Goal: Transaction & Acquisition: Book appointment/travel/reservation

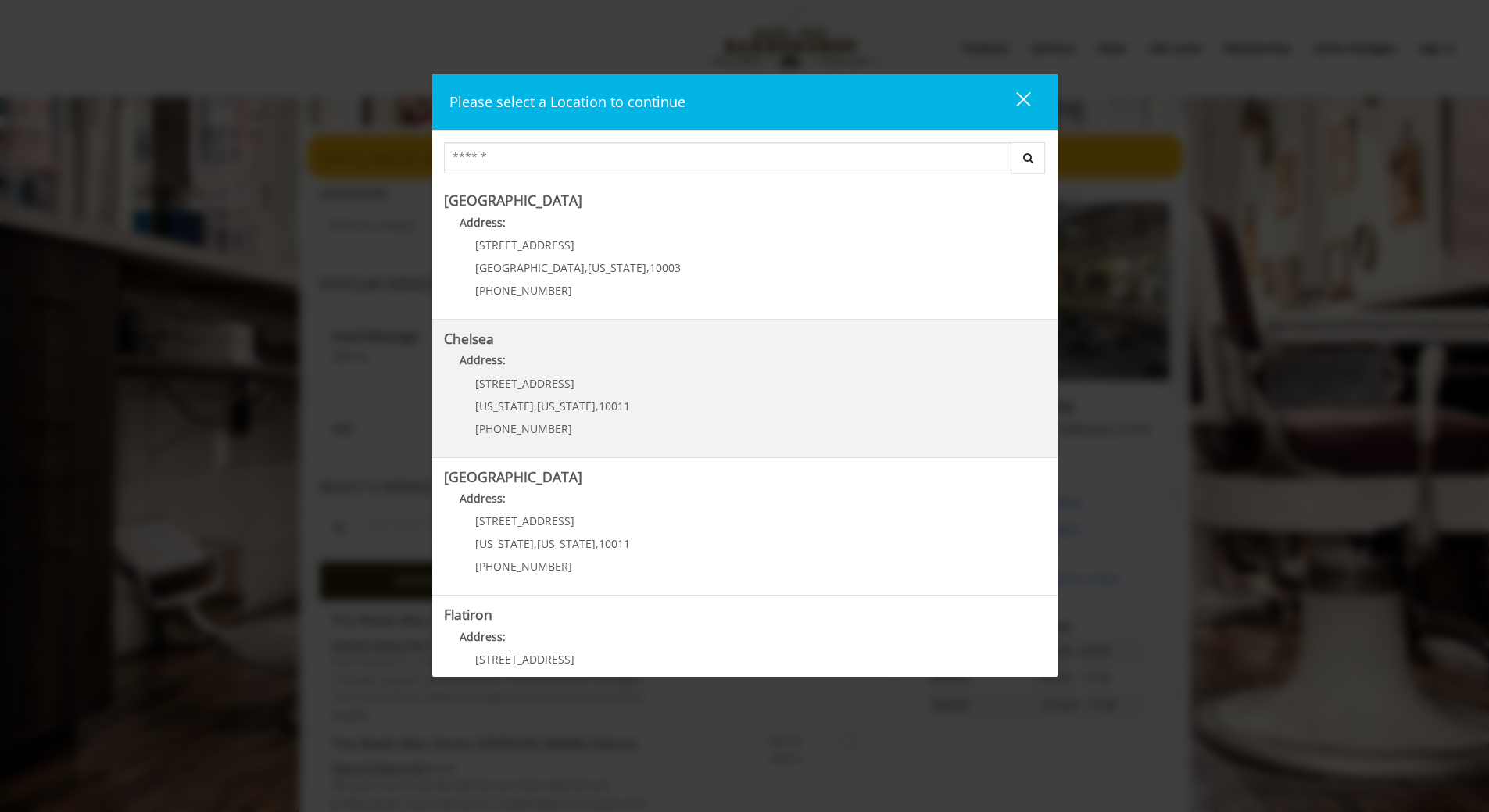
click at [643, 396] on link "Chelsea Address: 169/170 W 23rd St New York , New York , 10011 (917) 639-3902" at bounding box center [745, 388] width 602 height 114
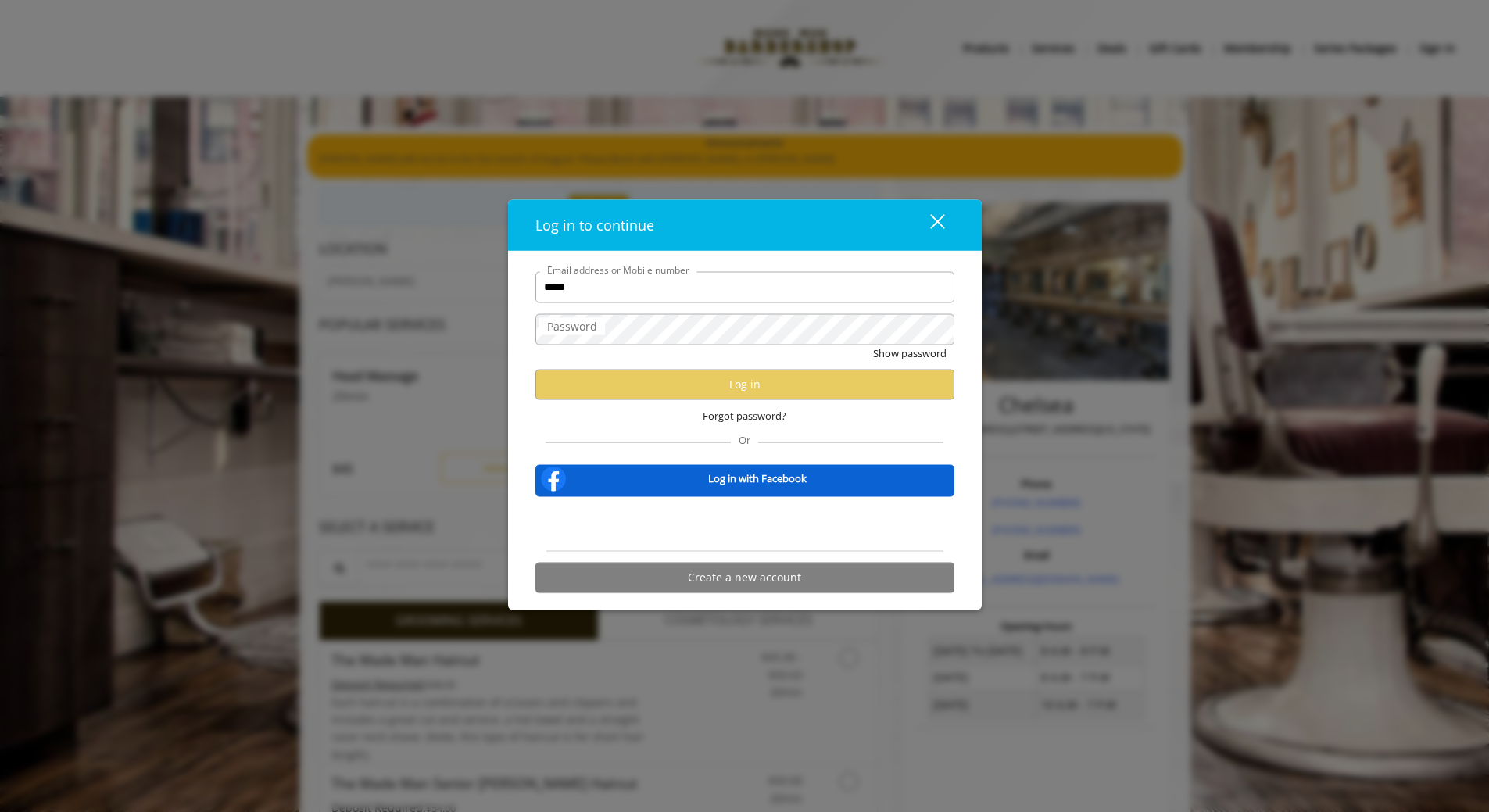
type input "**********"
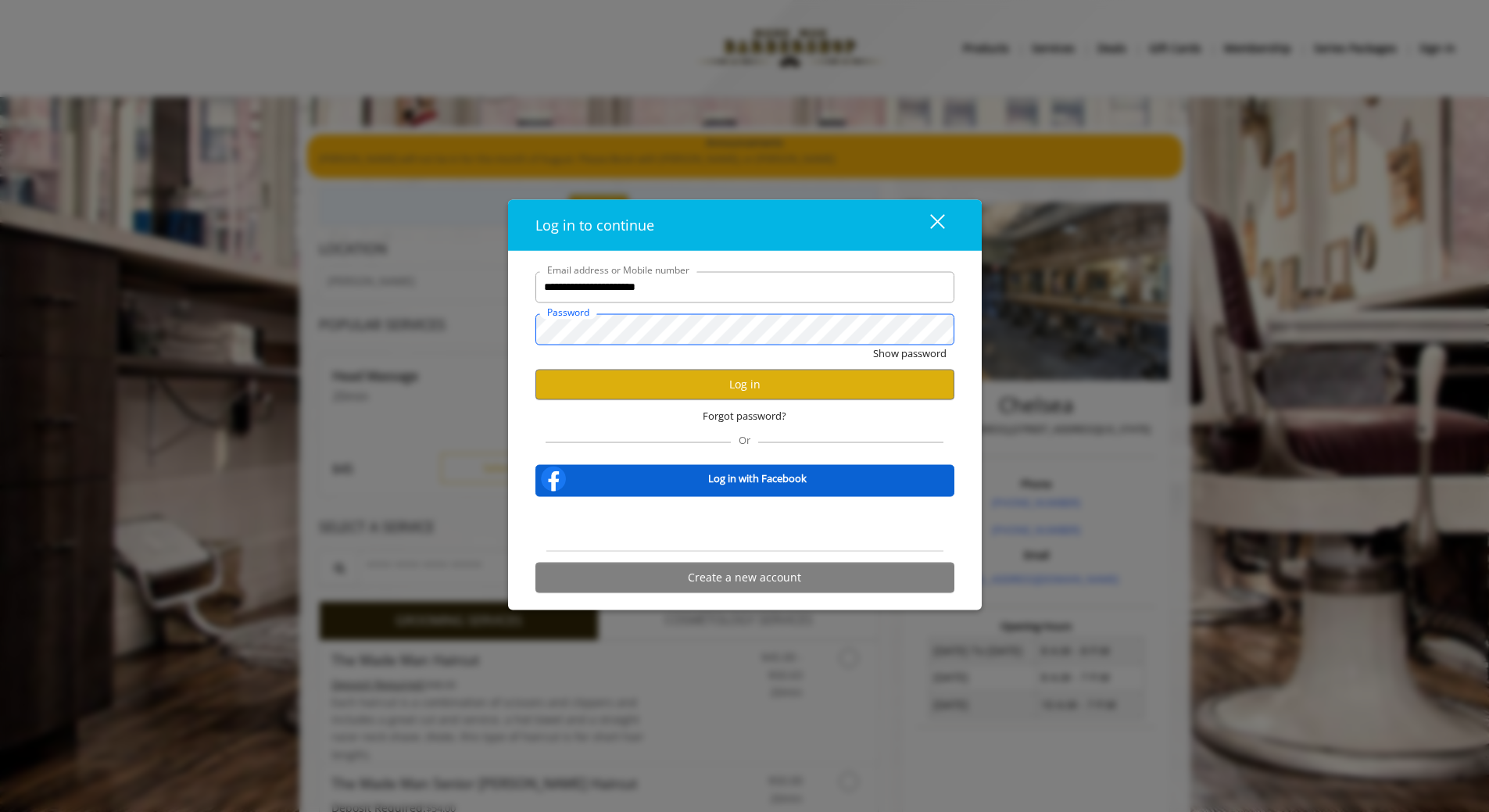
click at [873, 344] on button "Show password" at bounding box center [909, 353] width 74 height 16
click at [678, 393] on button "Log in" at bounding box center [745, 384] width 419 height 31
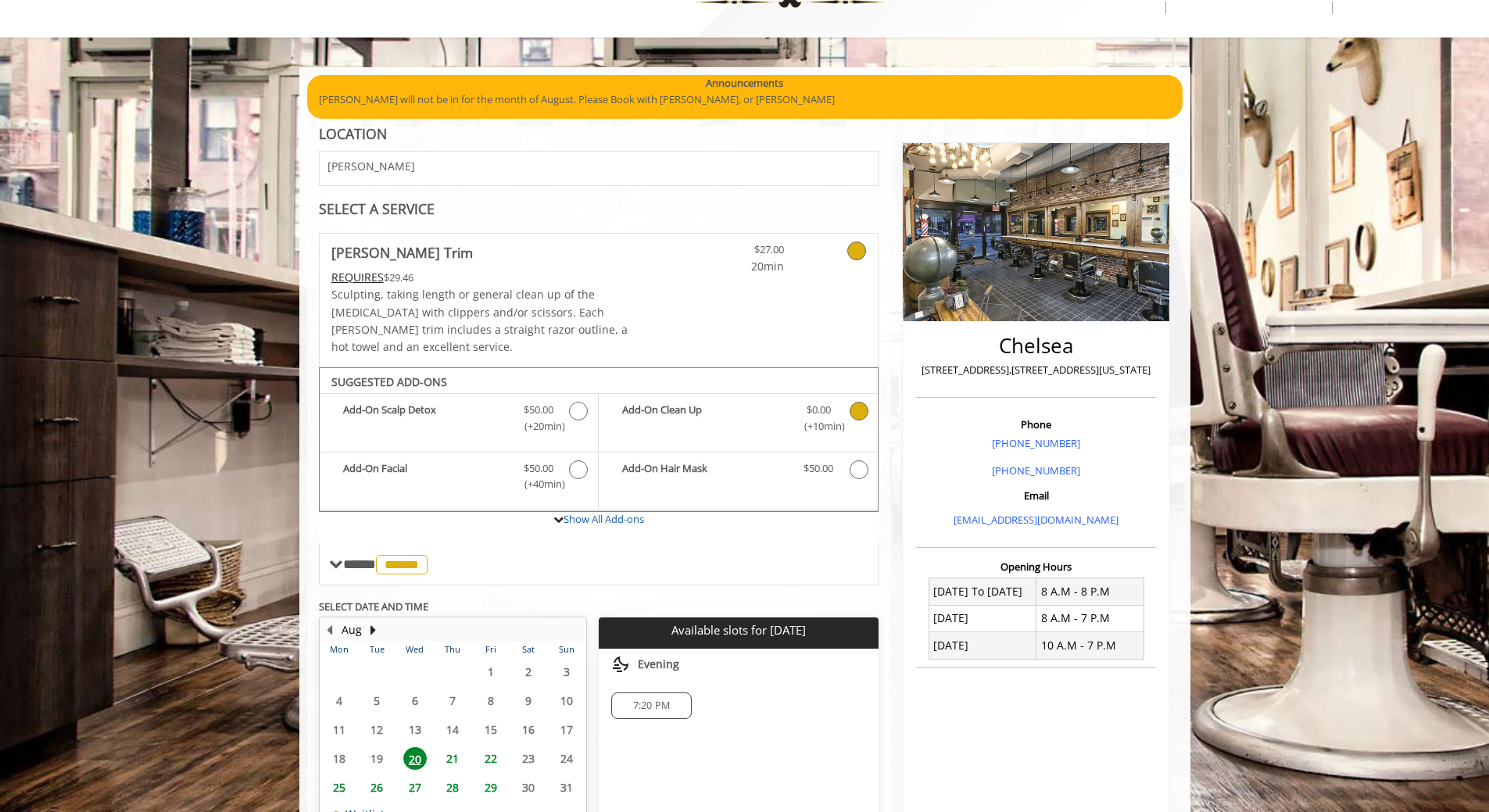
scroll to position [211, 0]
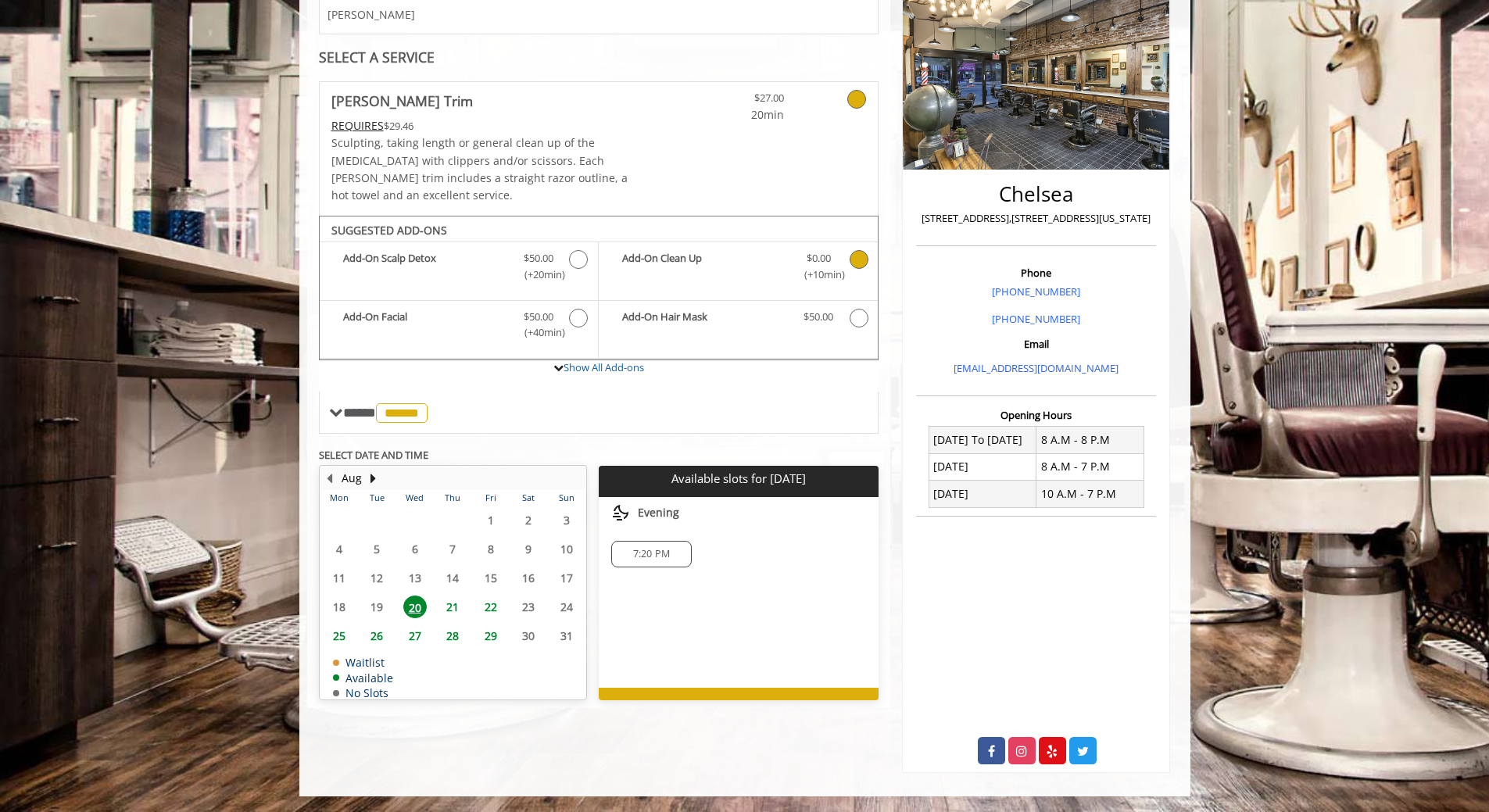
click at [451, 596] on span "21" at bounding box center [452, 607] width 24 height 23
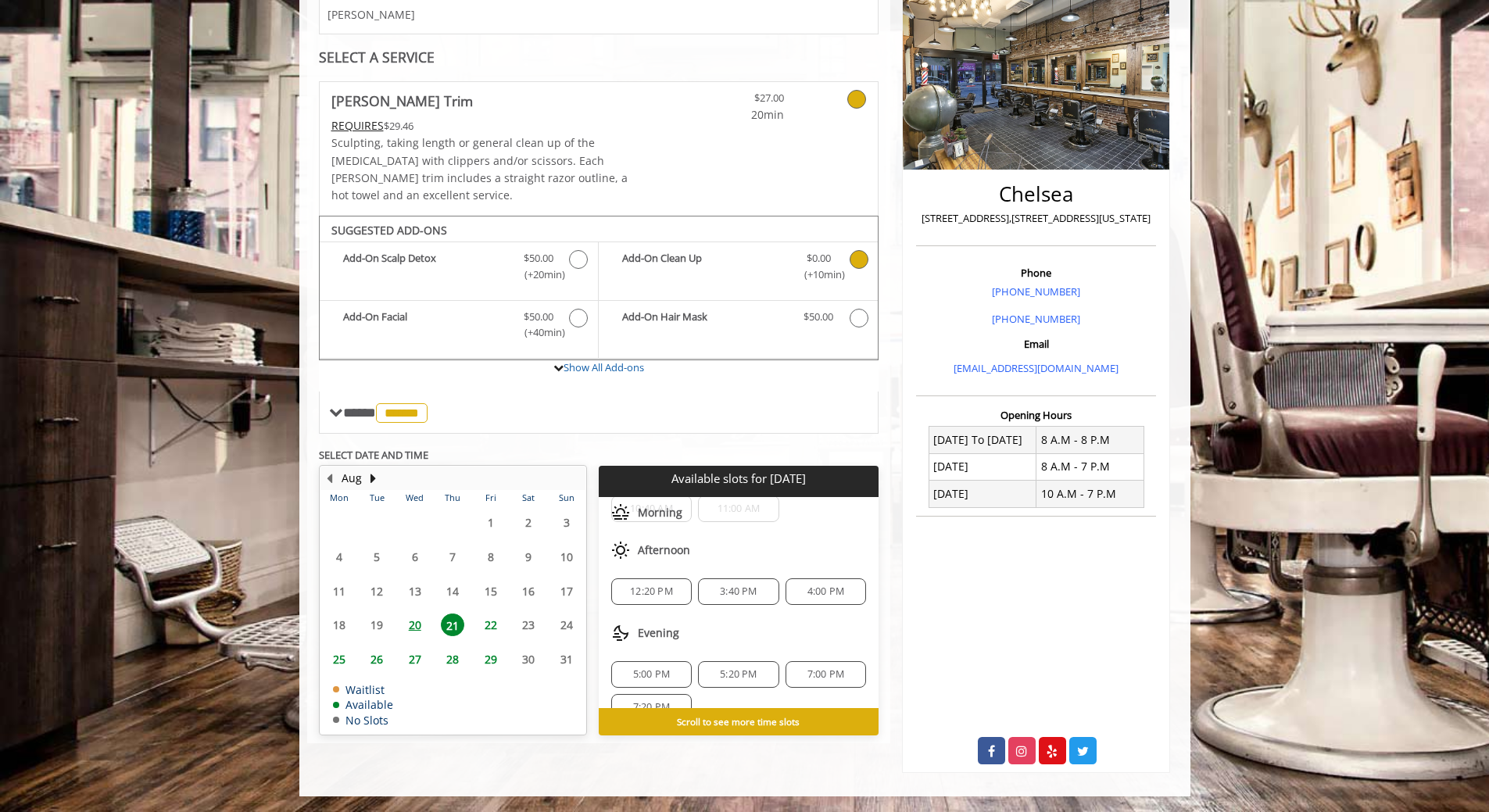
scroll to position [71, 0]
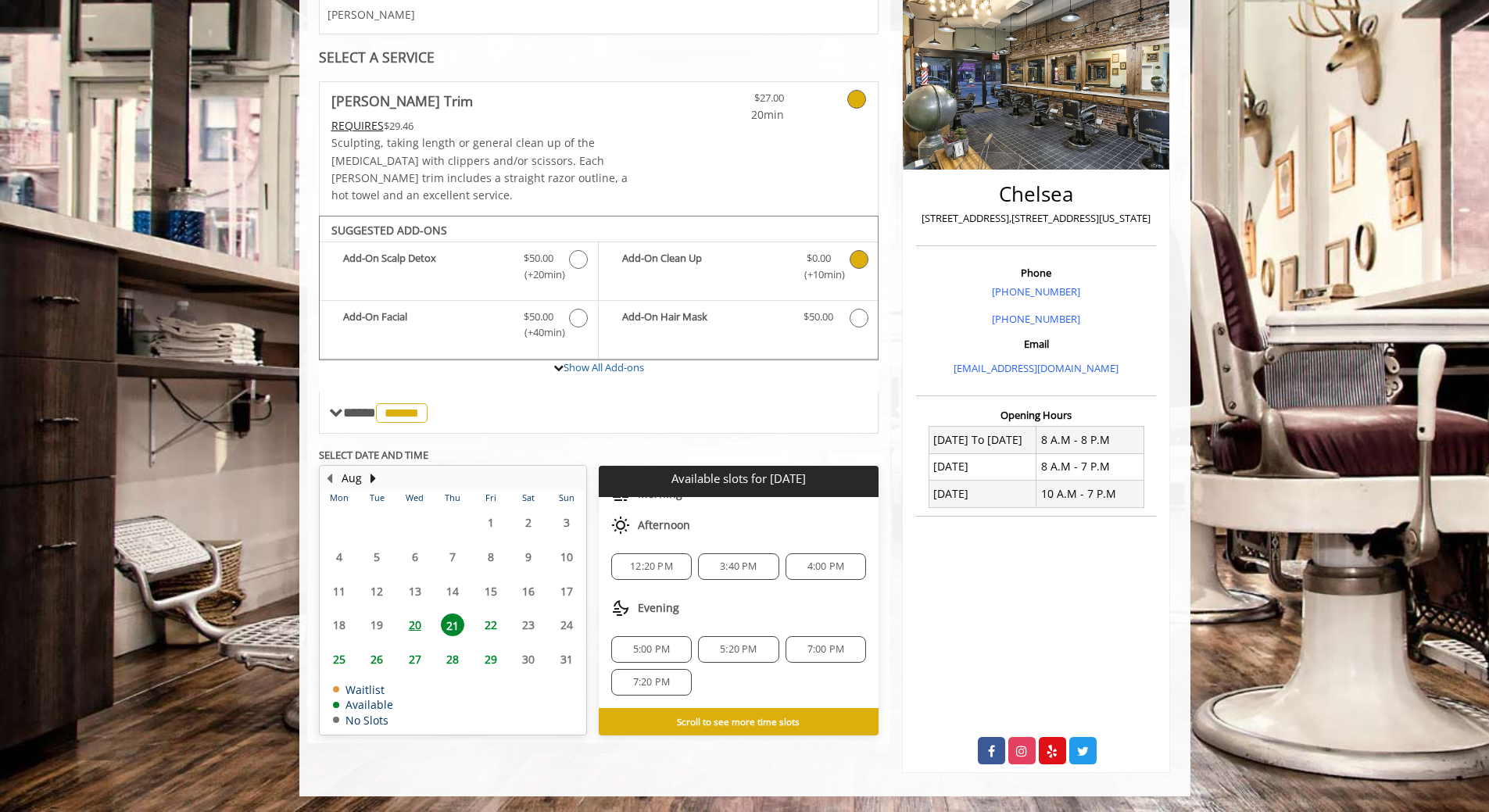
click at [651, 676] on span "7:20 PM" at bounding box center [651, 682] width 36 height 12
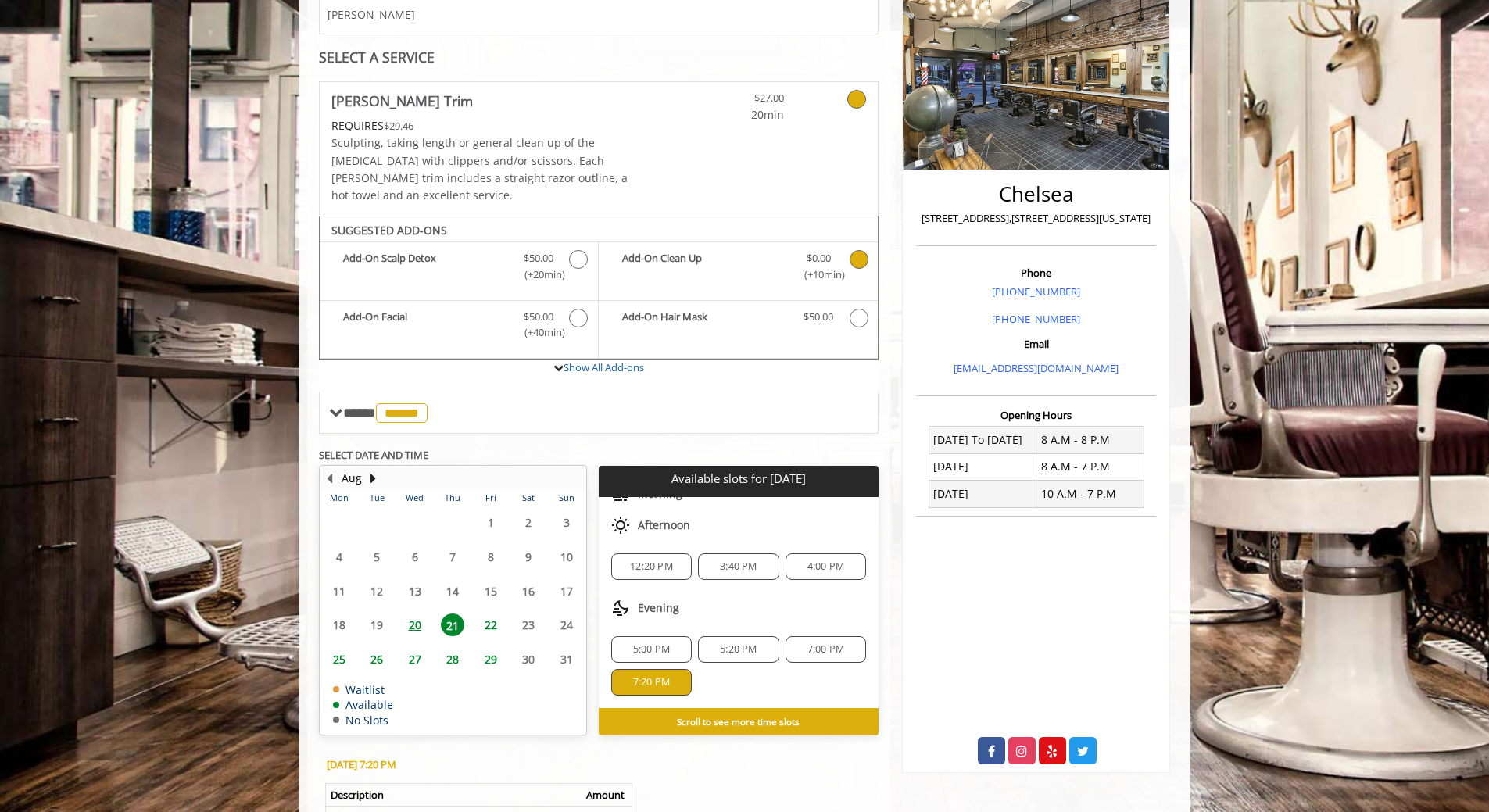
scroll to position [494, 0]
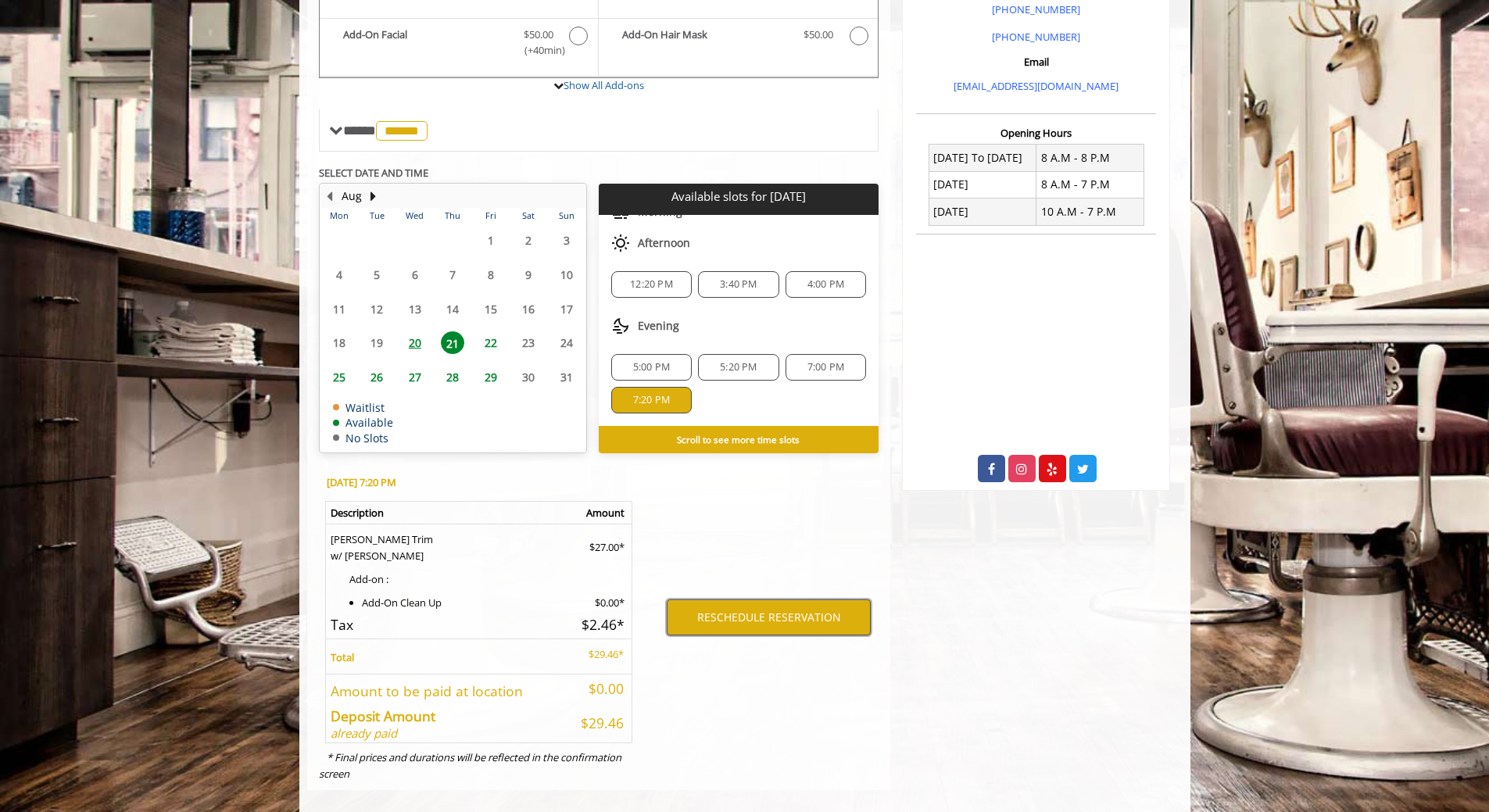
click at [773, 605] on button "RESCHEDULE RESERVATION" at bounding box center [769, 618] width 204 height 36
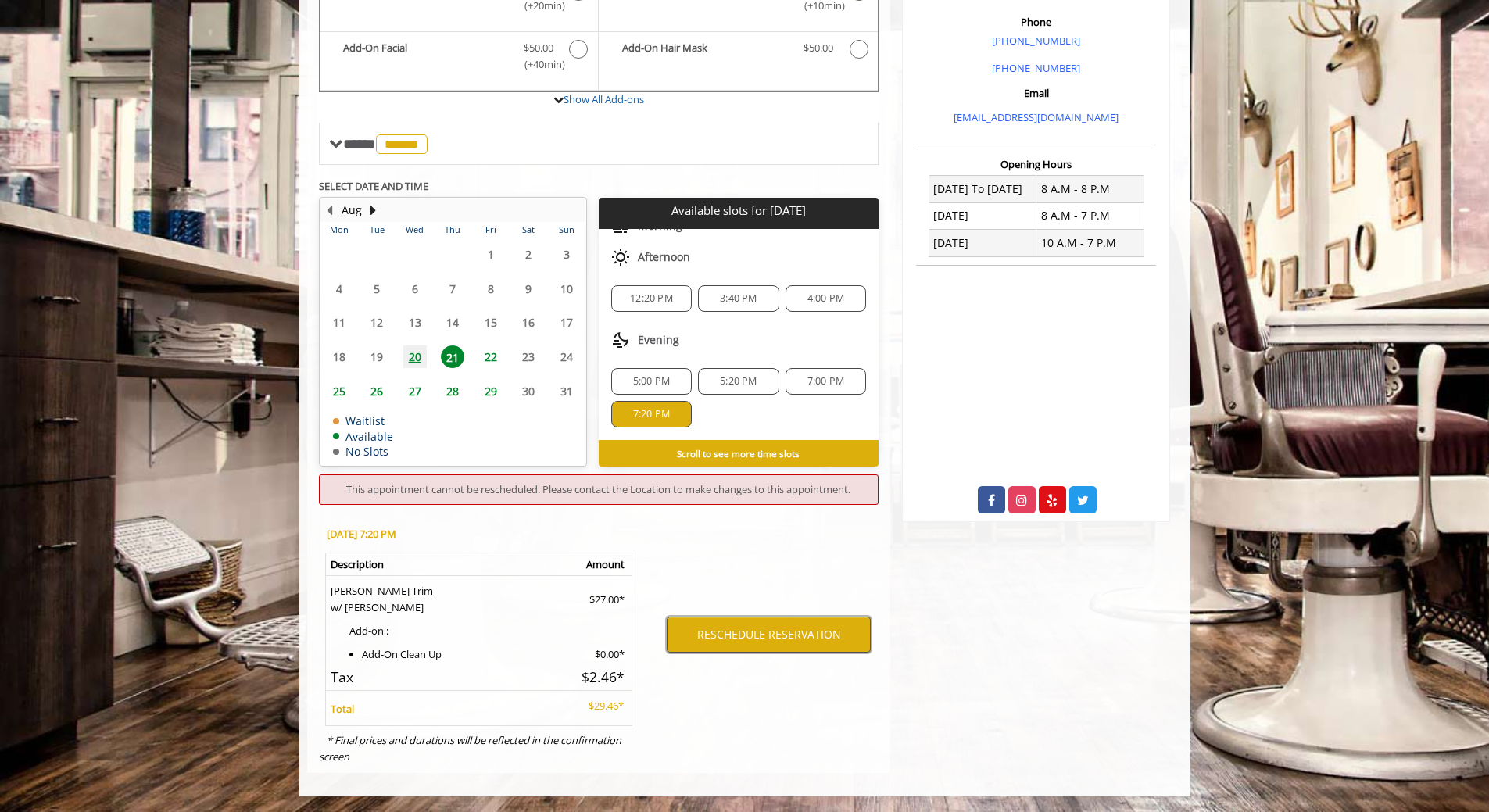
scroll to position [444, 0]
